Goal: Information Seeking & Learning: Understand process/instructions

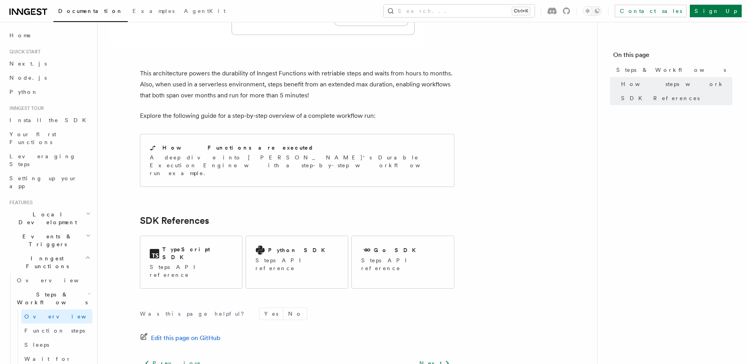
scroll to position [790, 0]
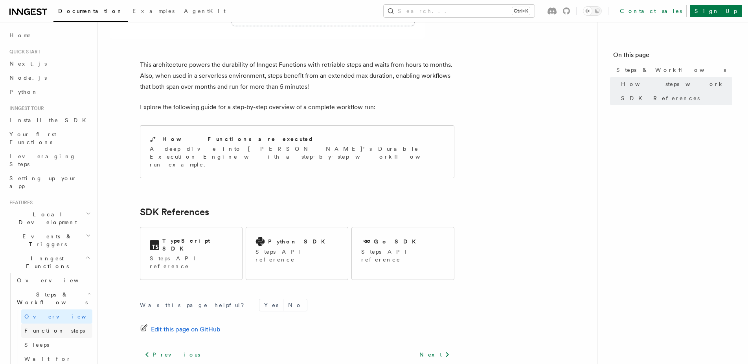
click at [58, 328] on span "Function steps" at bounding box center [54, 331] width 61 height 6
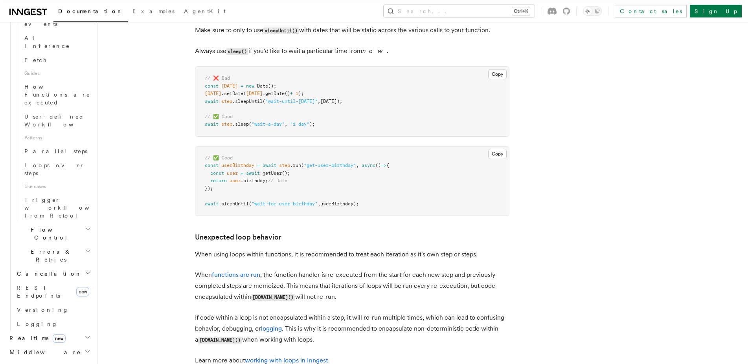
scroll to position [359, 0]
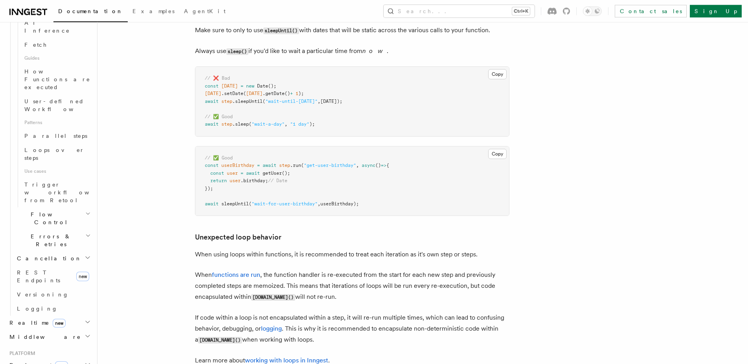
click at [72, 208] on h2 "Flow Control" at bounding box center [53, 219] width 79 height 22
click at [68, 230] on link "Overview" at bounding box center [56, 237] width 71 height 14
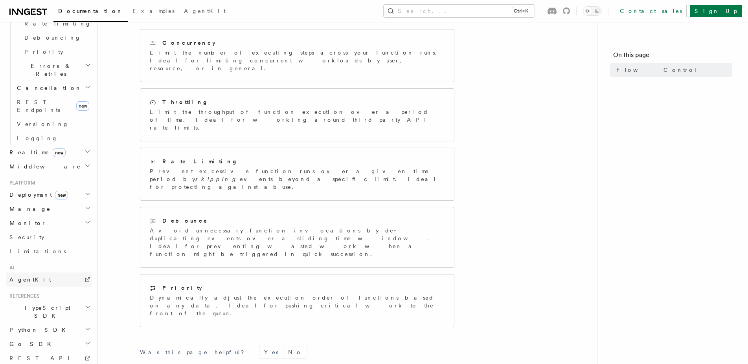
scroll to position [379, 0]
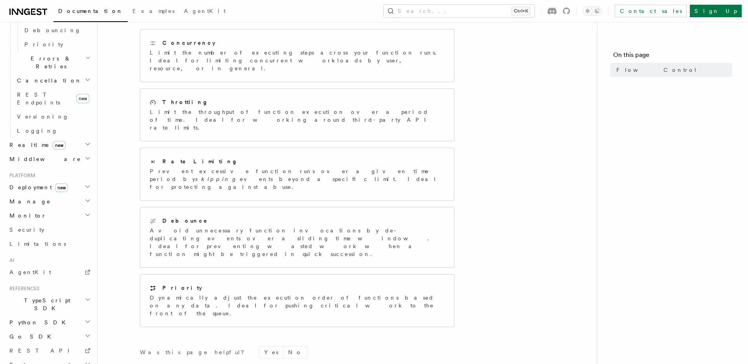
click at [50, 330] on h2 "Go SDK" at bounding box center [49, 337] width 86 height 14
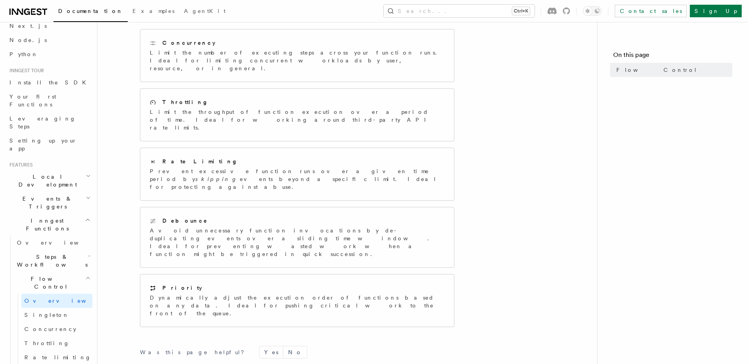
scroll to position [0, 0]
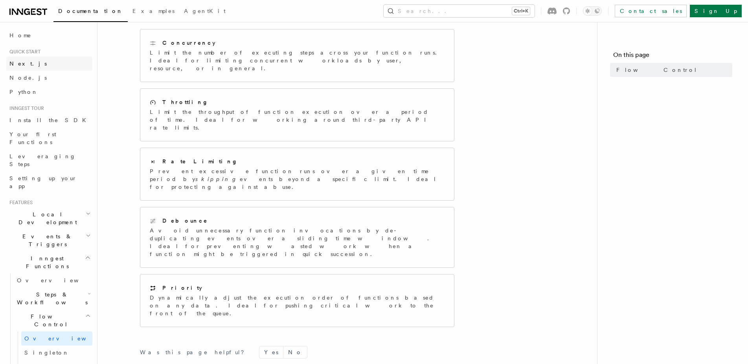
click at [44, 66] on link "Next.js" at bounding box center [49, 64] width 86 height 14
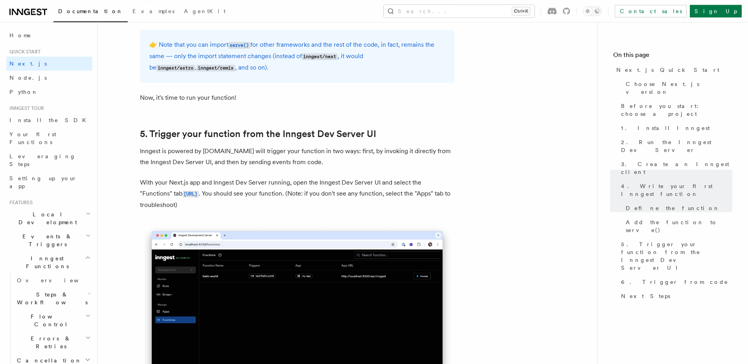
scroll to position [1804, 0]
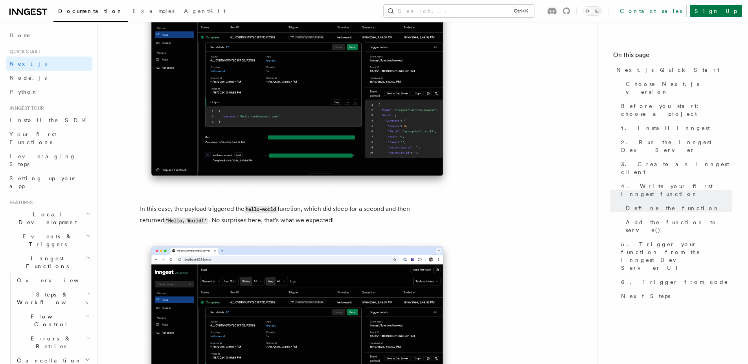
scroll to position [2927, 0]
